Goal: Navigation & Orientation: Find specific page/section

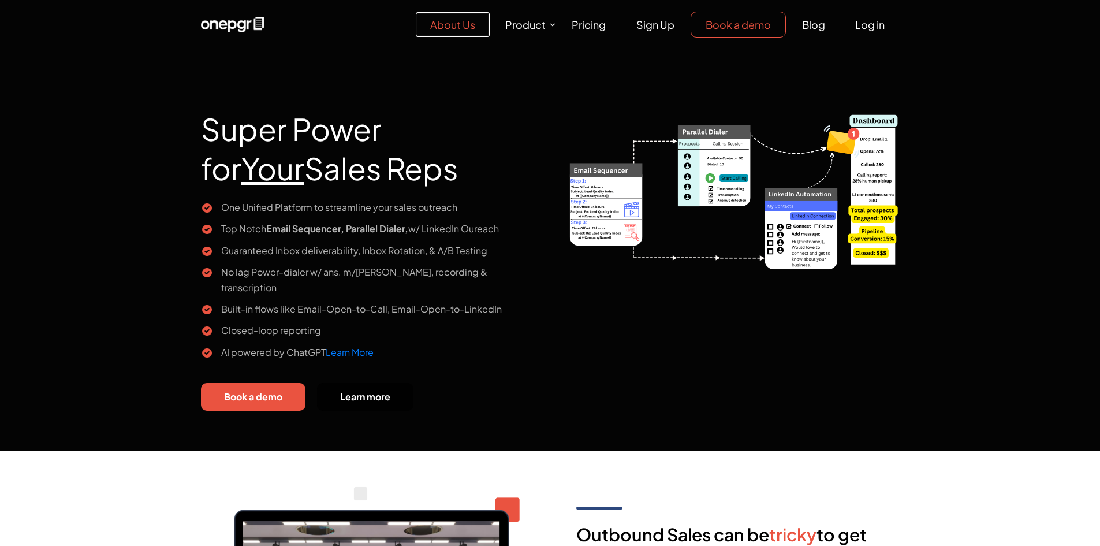
click at [436, 21] on link "About Us" at bounding box center [453, 24] width 74 height 25
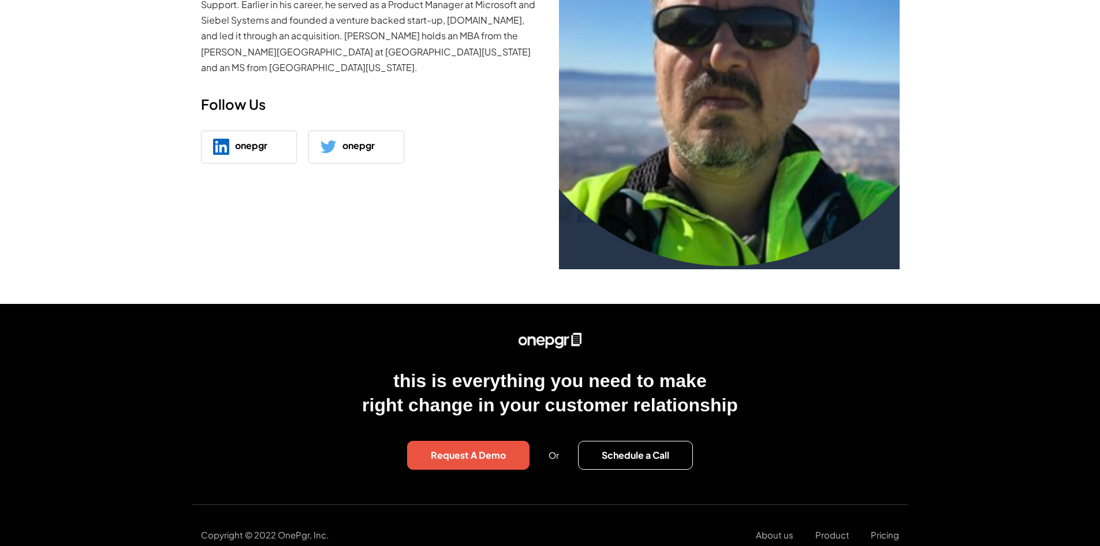
scroll to position [369, 0]
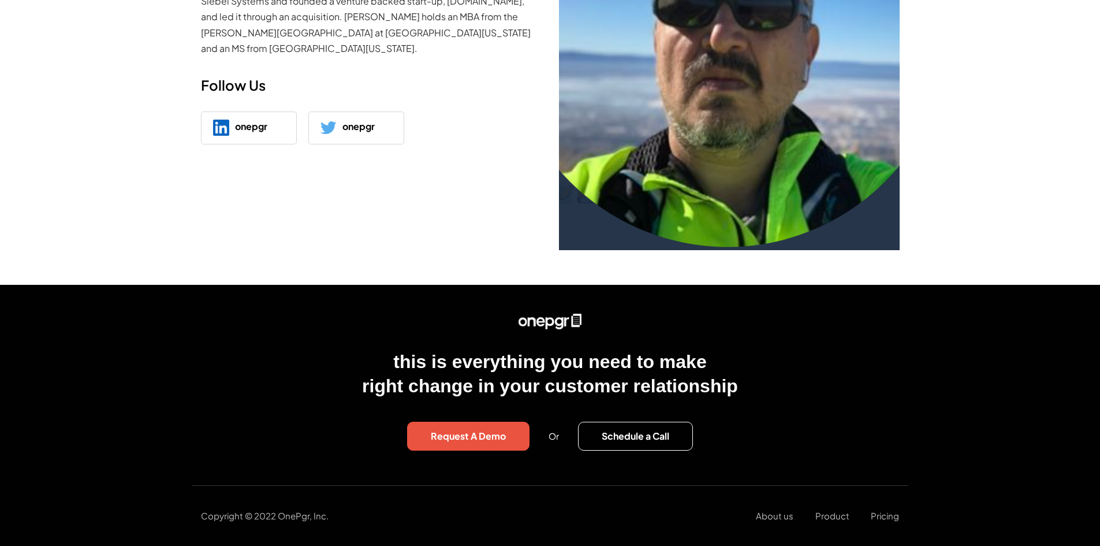
click at [269, 518] on p "Copyright © 2022 OnePgr, Inc." at bounding box center [311, 516] width 221 height 14
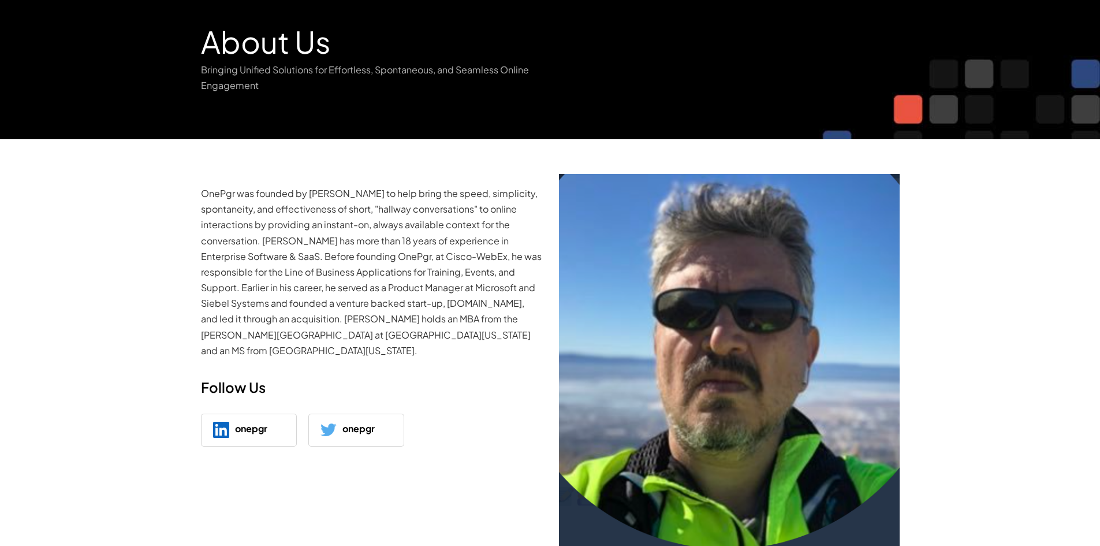
scroll to position [0, 0]
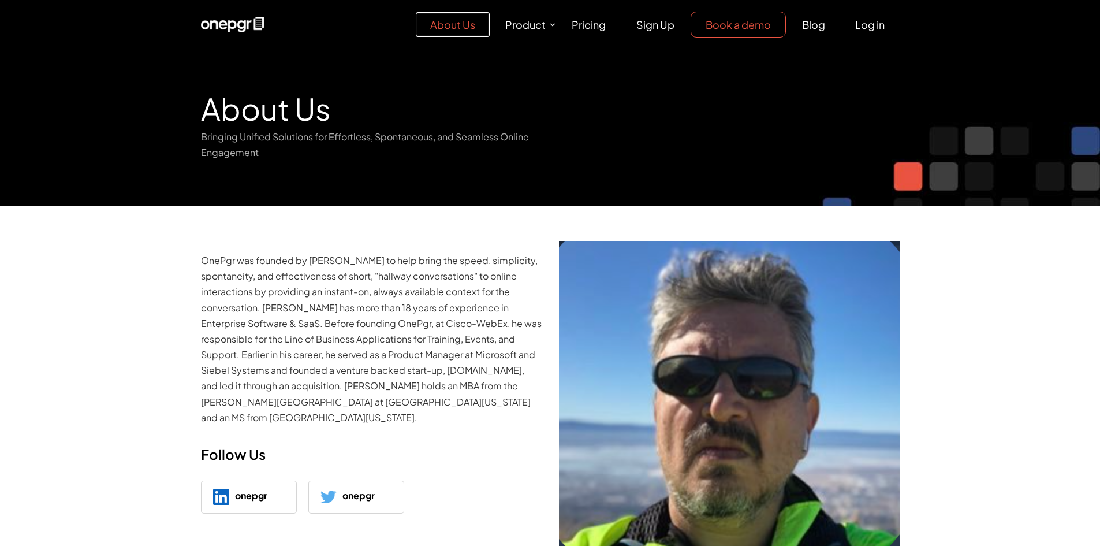
click at [447, 21] on link "About Us" at bounding box center [453, 24] width 74 height 25
click at [445, 29] on link "About Us" at bounding box center [453, 24] width 74 height 25
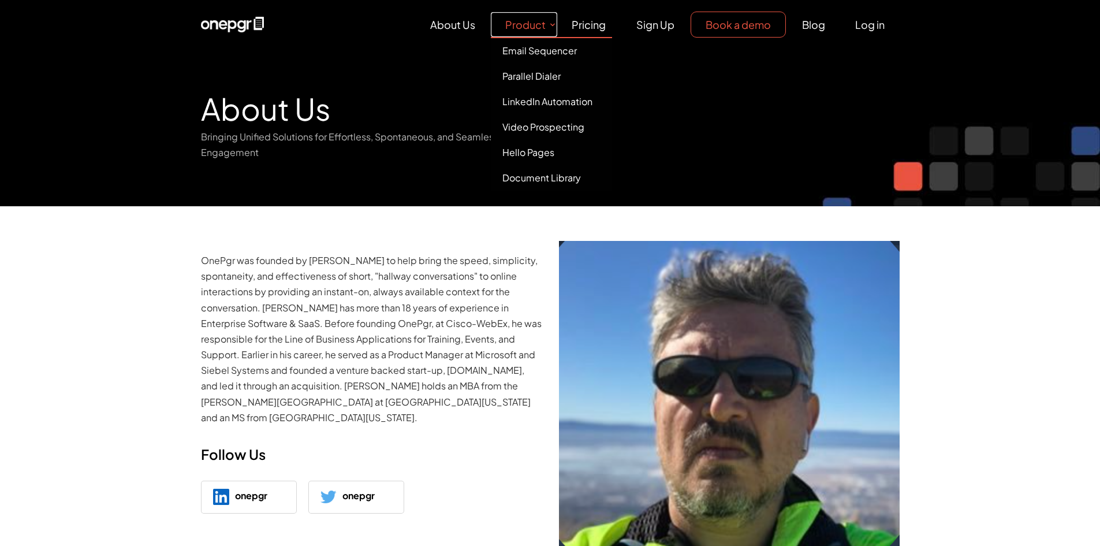
click at [550, 18] on link "Product" at bounding box center [524, 24] width 66 height 25
click at [546, 78] on link "Parallel Dialer" at bounding box center [551, 76] width 121 height 25
